Goal: Connect with others: Connect with others

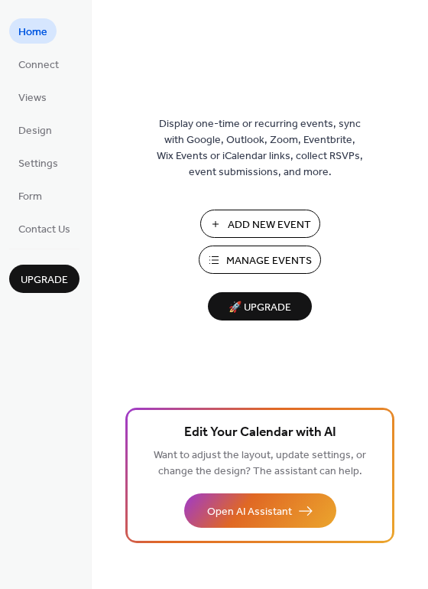
click at [223, 260] on button "Manage Events" at bounding box center [260, 259] width 122 height 28
click at [46, 61] on span "Connect" at bounding box center [38, 65] width 41 height 16
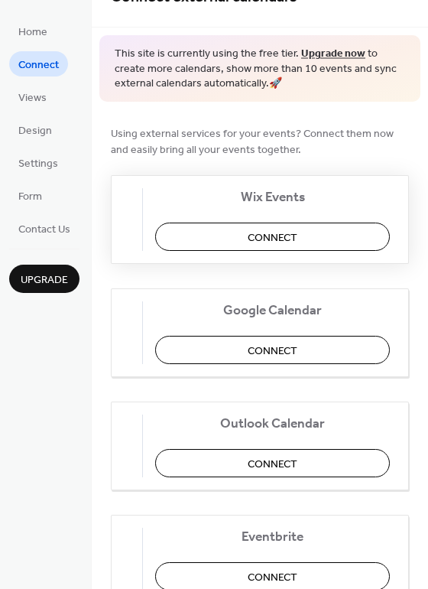
scroll to position [38, 0]
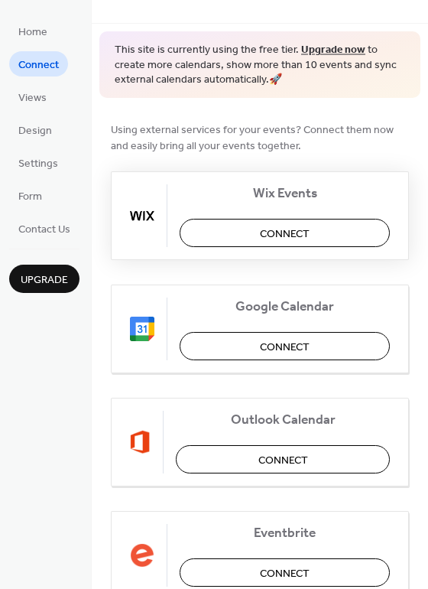
click at [243, 235] on button "Connect" at bounding box center [285, 233] width 210 height 28
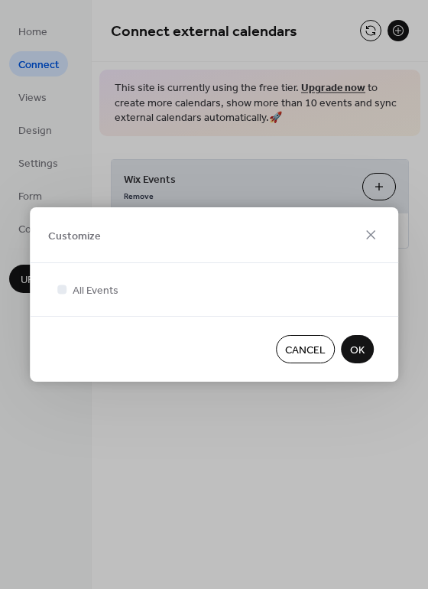
click at [348, 350] on button "OK" at bounding box center [357, 349] width 33 height 28
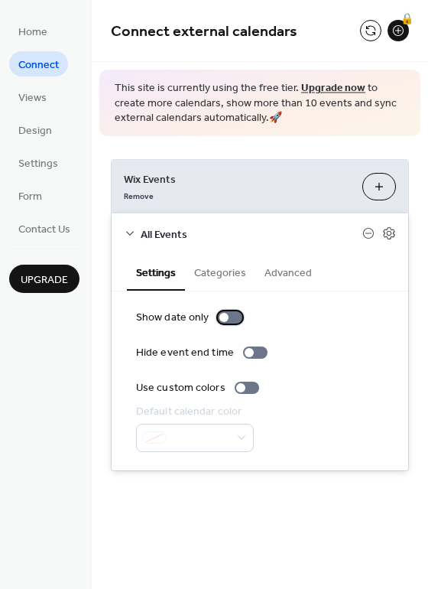
click at [225, 317] on div at bounding box center [223, 317] width 9 height 9
click at [225, 317] on div at bounding box center [230, 317] width 24 height 12
click at [228, 276] on button "Categories" at bounding box center [220, 271] width 70 height 35
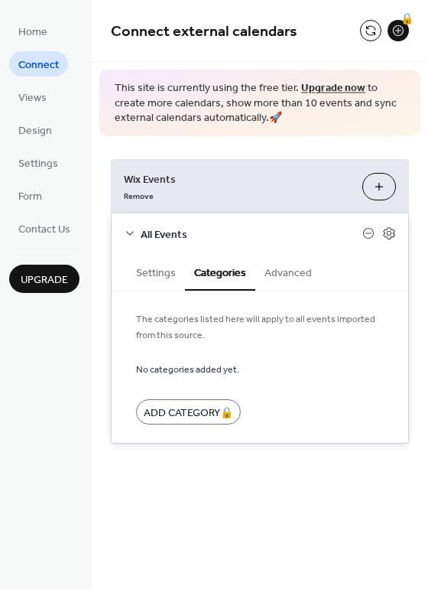
click at [271, 276] on button "Advanced" at bounding box center [288, 271] width 66 height 35
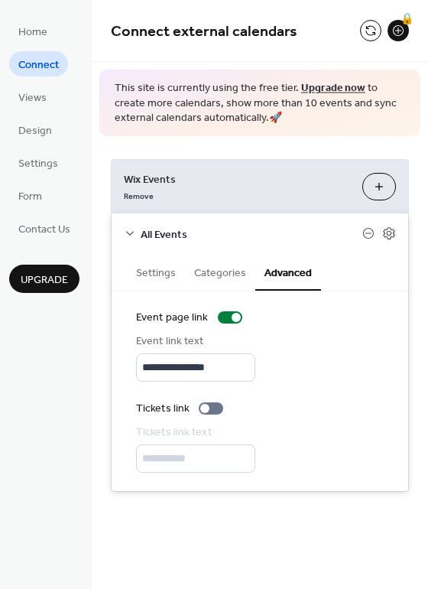
click at [385, 188] on button "Customize" at bounding box center [379, 187] width 34 height 28
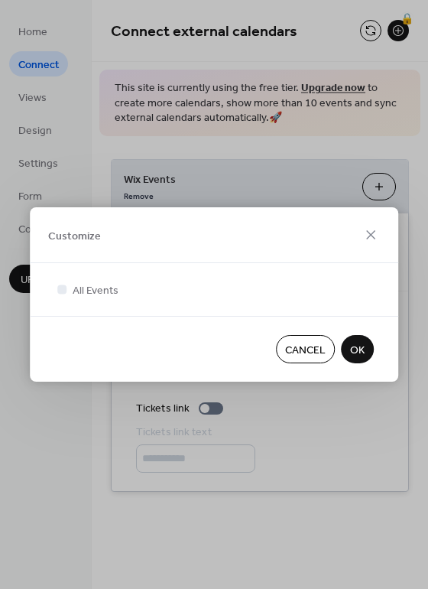
click at [360, 350] on span "OK" at bounding box center [357, 350] width 15 height 16
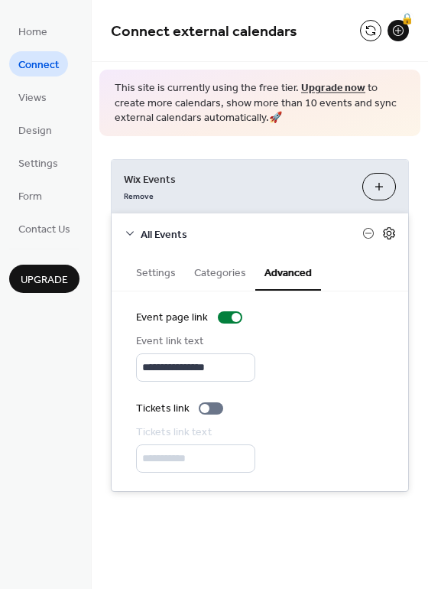
click at [392, 231] on icon at bounding box center [389, 233] width 14 height 14
